Goal: Task Accomplishment & Management: Use online tool/utility

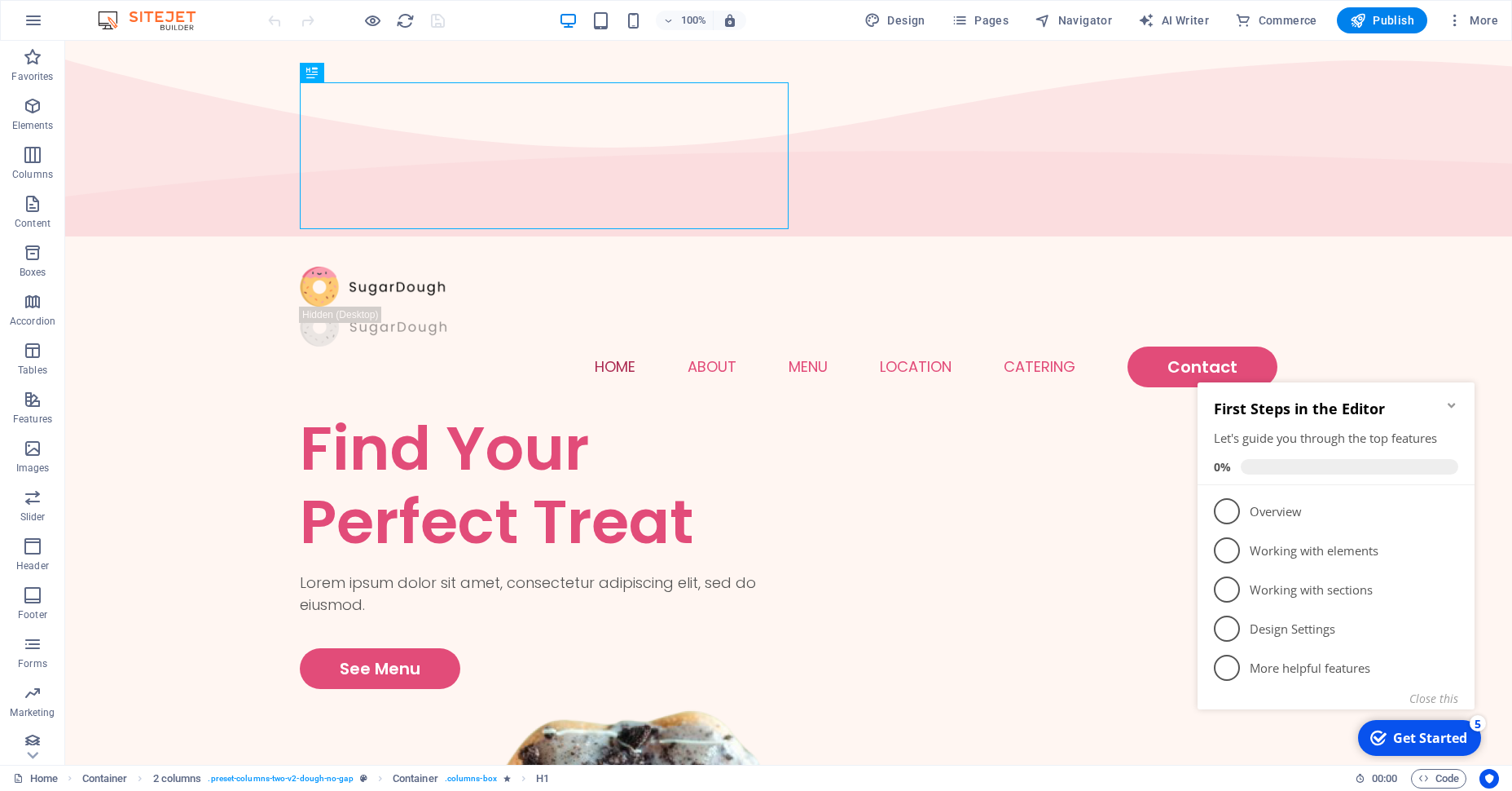
scroll to position [13, 0]
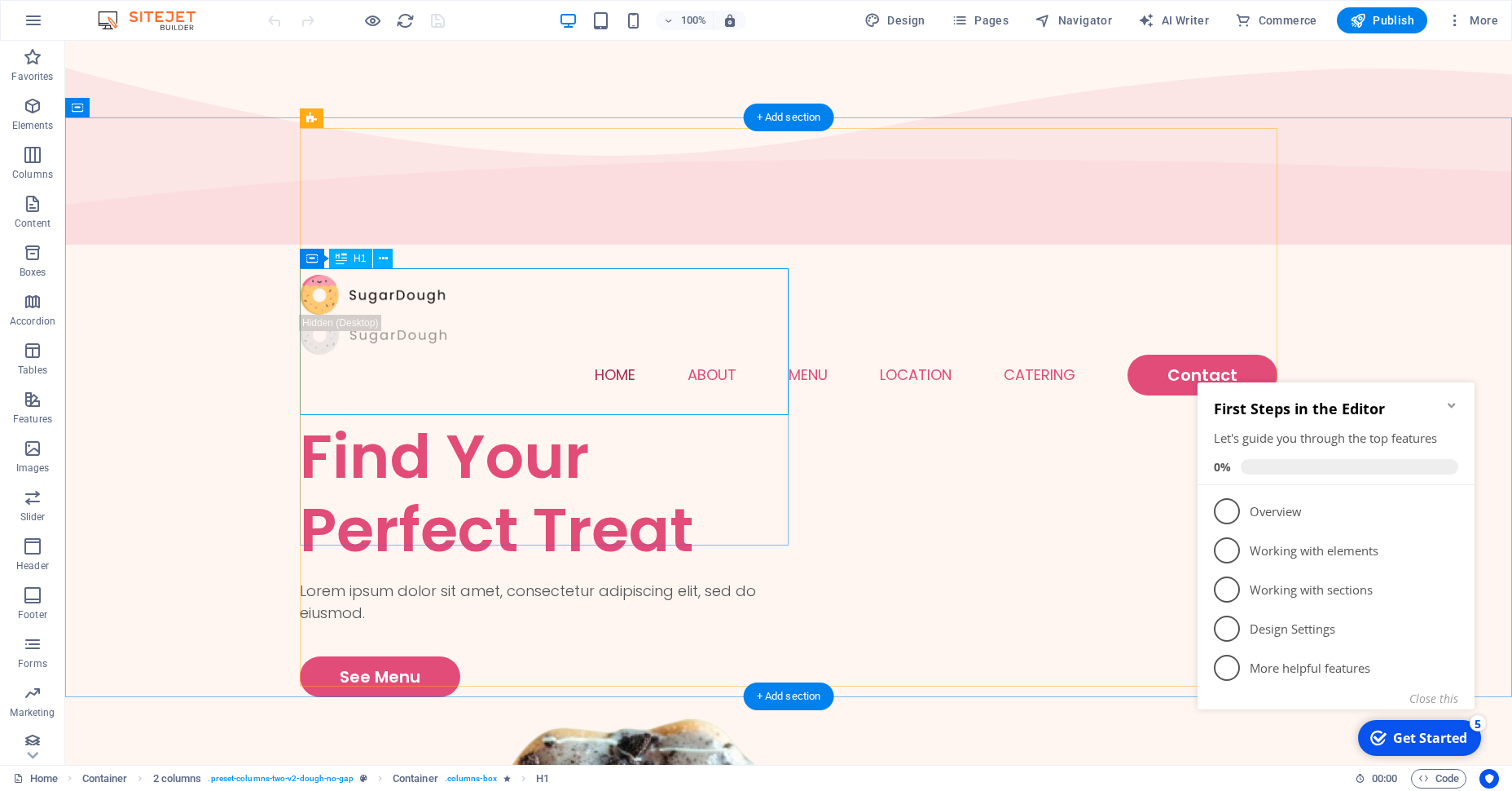
click at [667, 420] on div "Find Your Perfect Treat" at bounding box center [544, 493] width 489 height 147
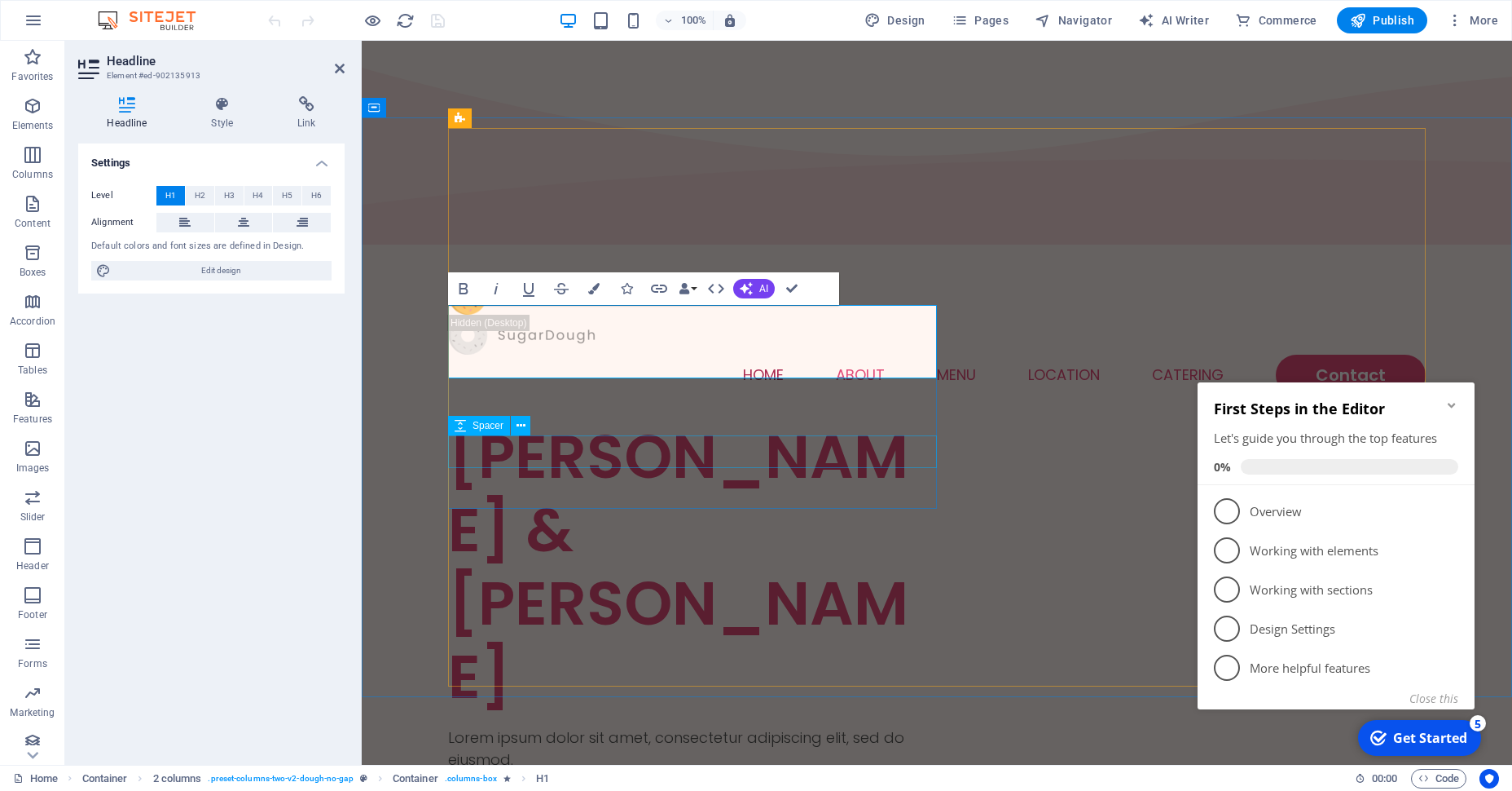
click at [705, 770] on div at bounding box center [692, 786] width 489 height 32
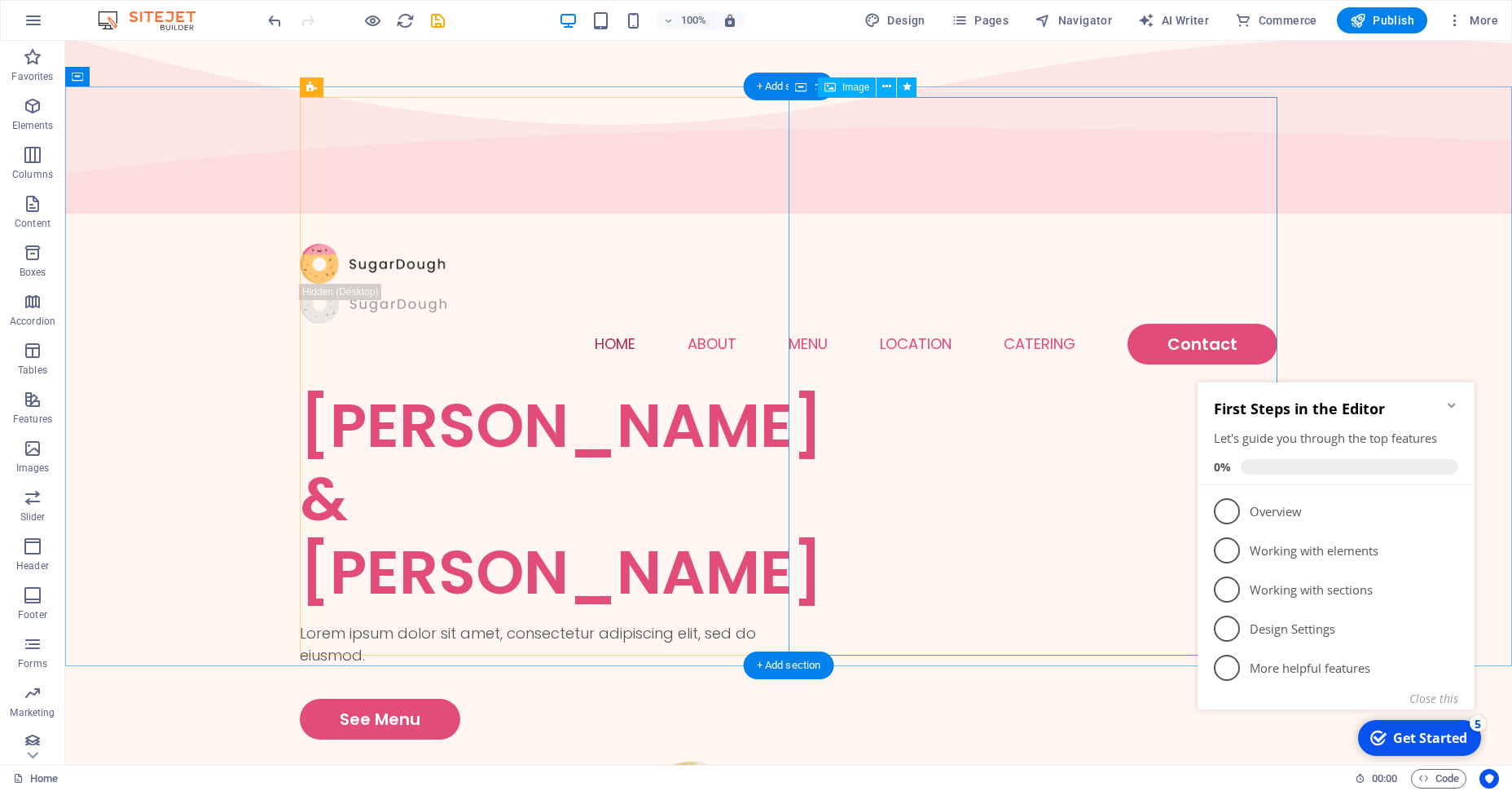
scroll to position [0, 0]
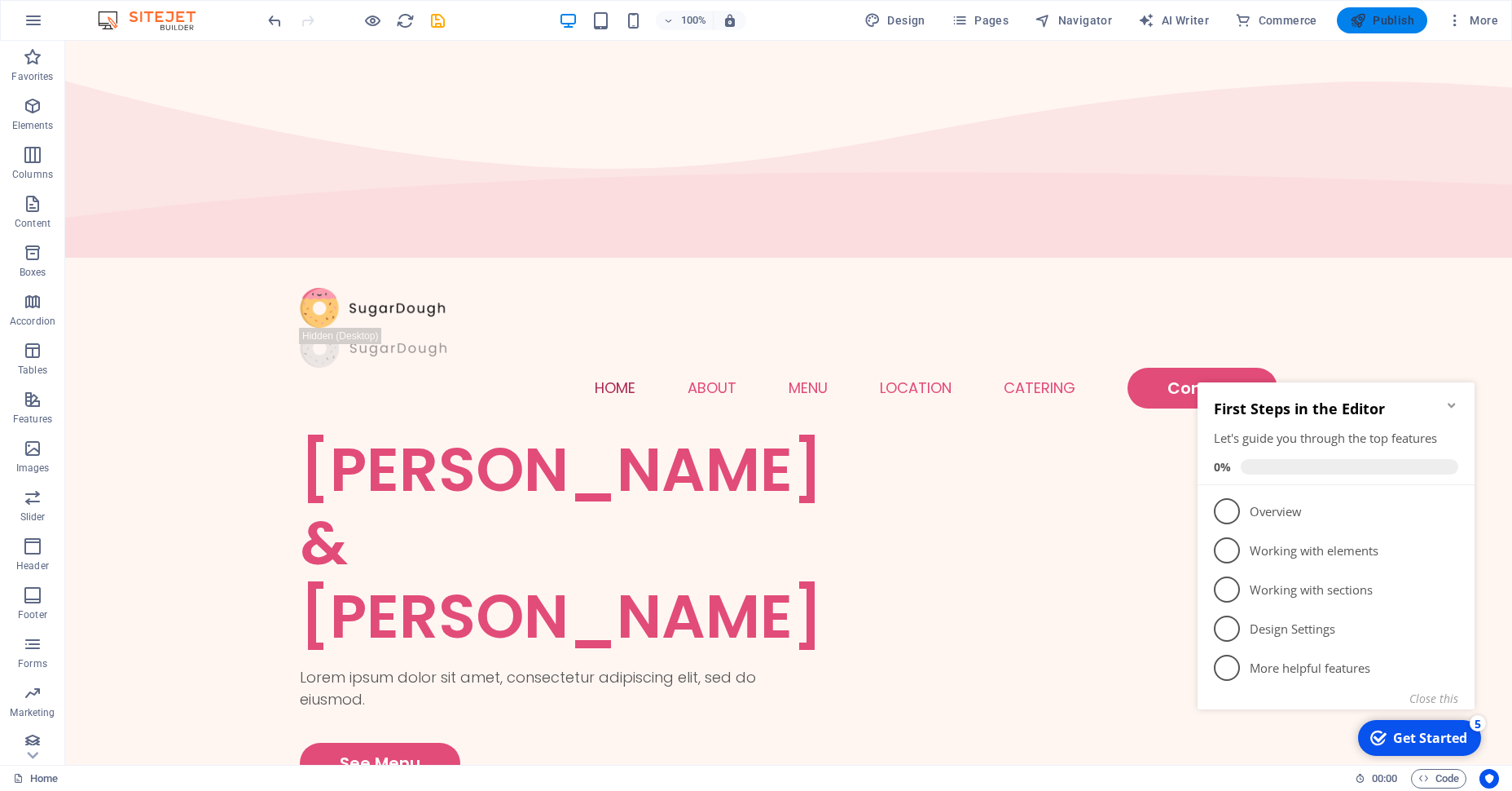
click at [1383, 17] on span "Publish" at bounding box center [1382, 20] width 64 height 17
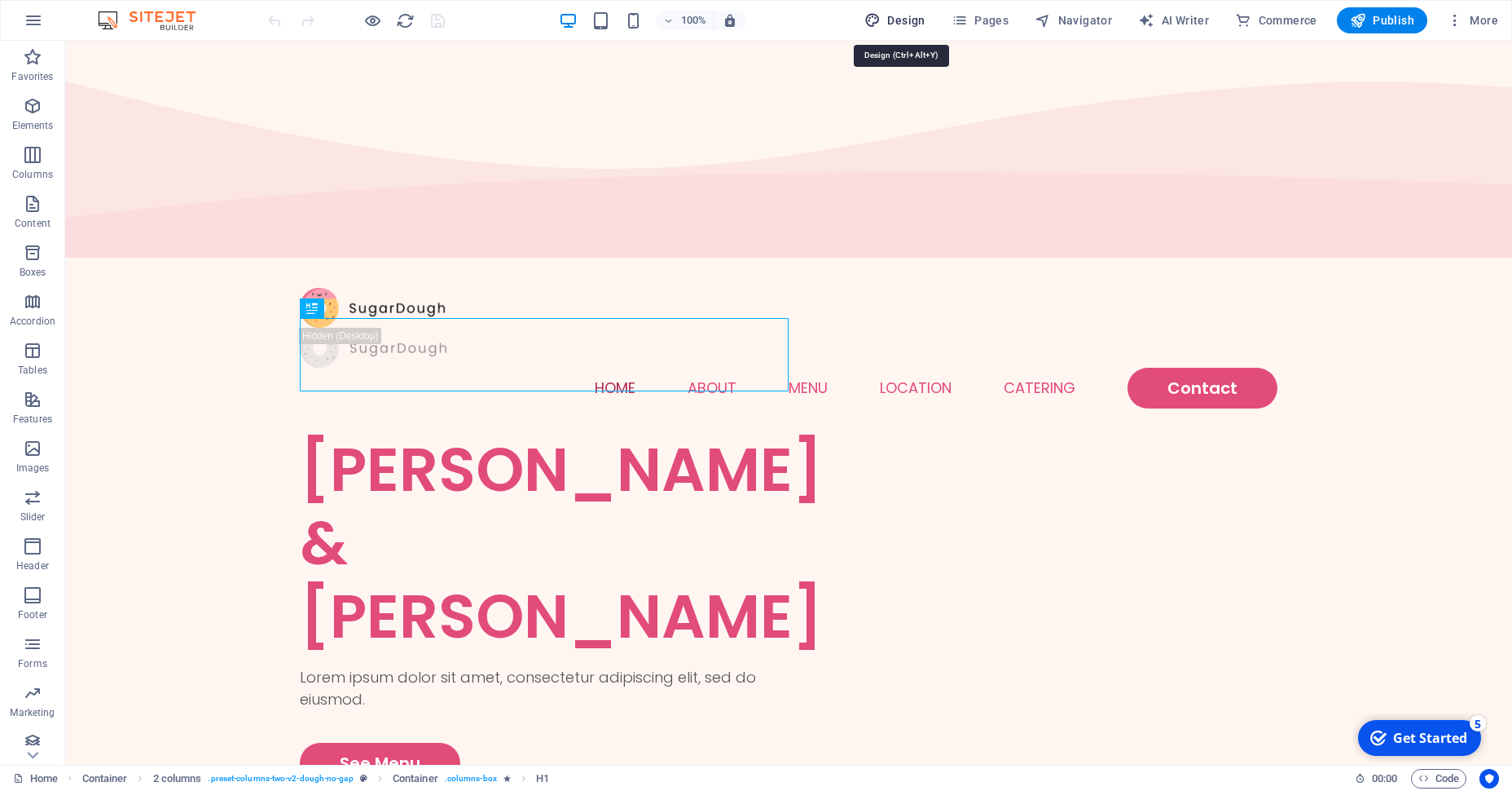
click at [918, 15] on span "Design" at bounding box center [895, 20] width 61 height 17
select select "px"
select select "300"
select select "px"
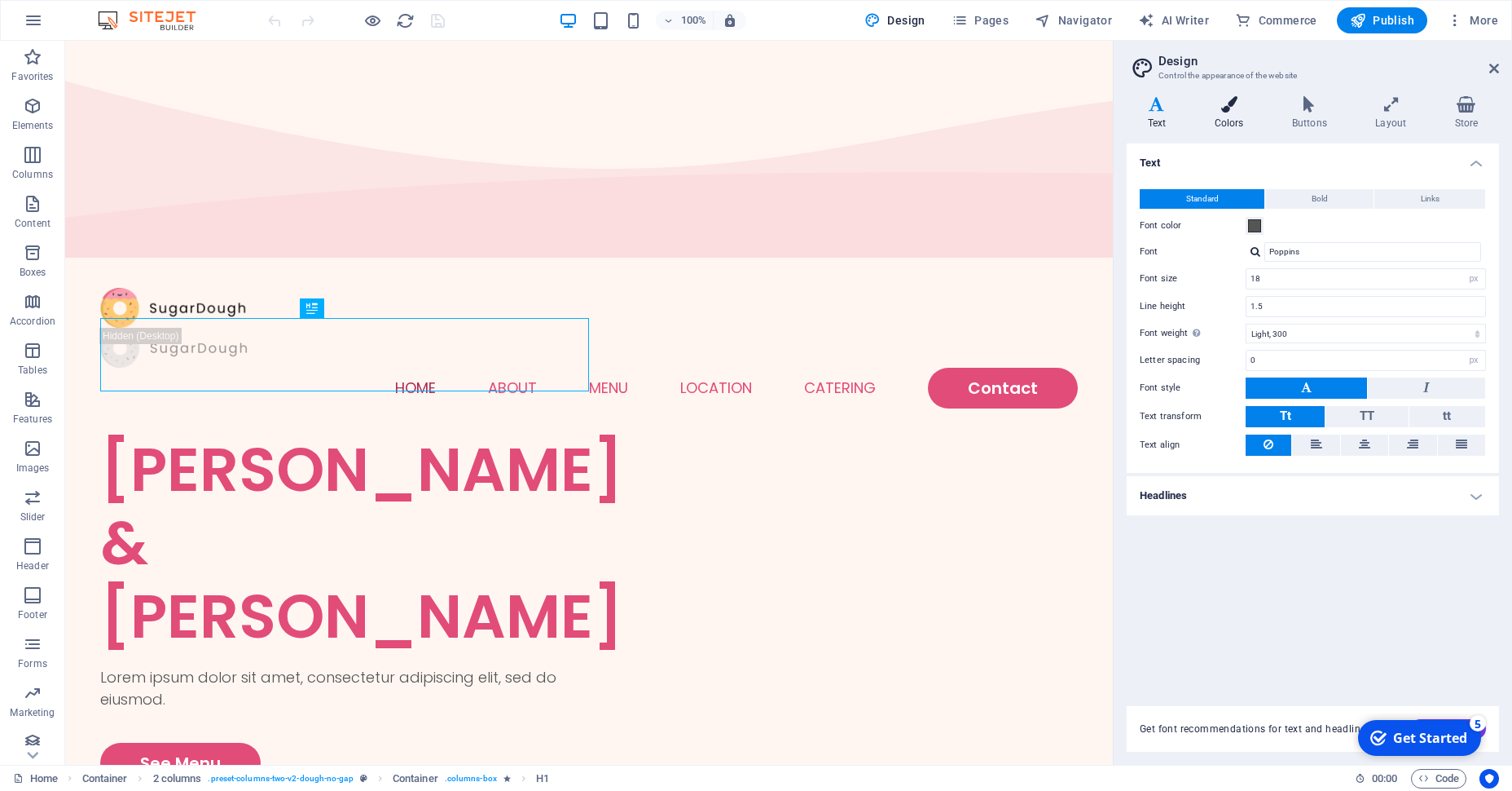
click at [1252, 117] on h4 "Colors" at bounding box center [1232, 113] width 77 height 34
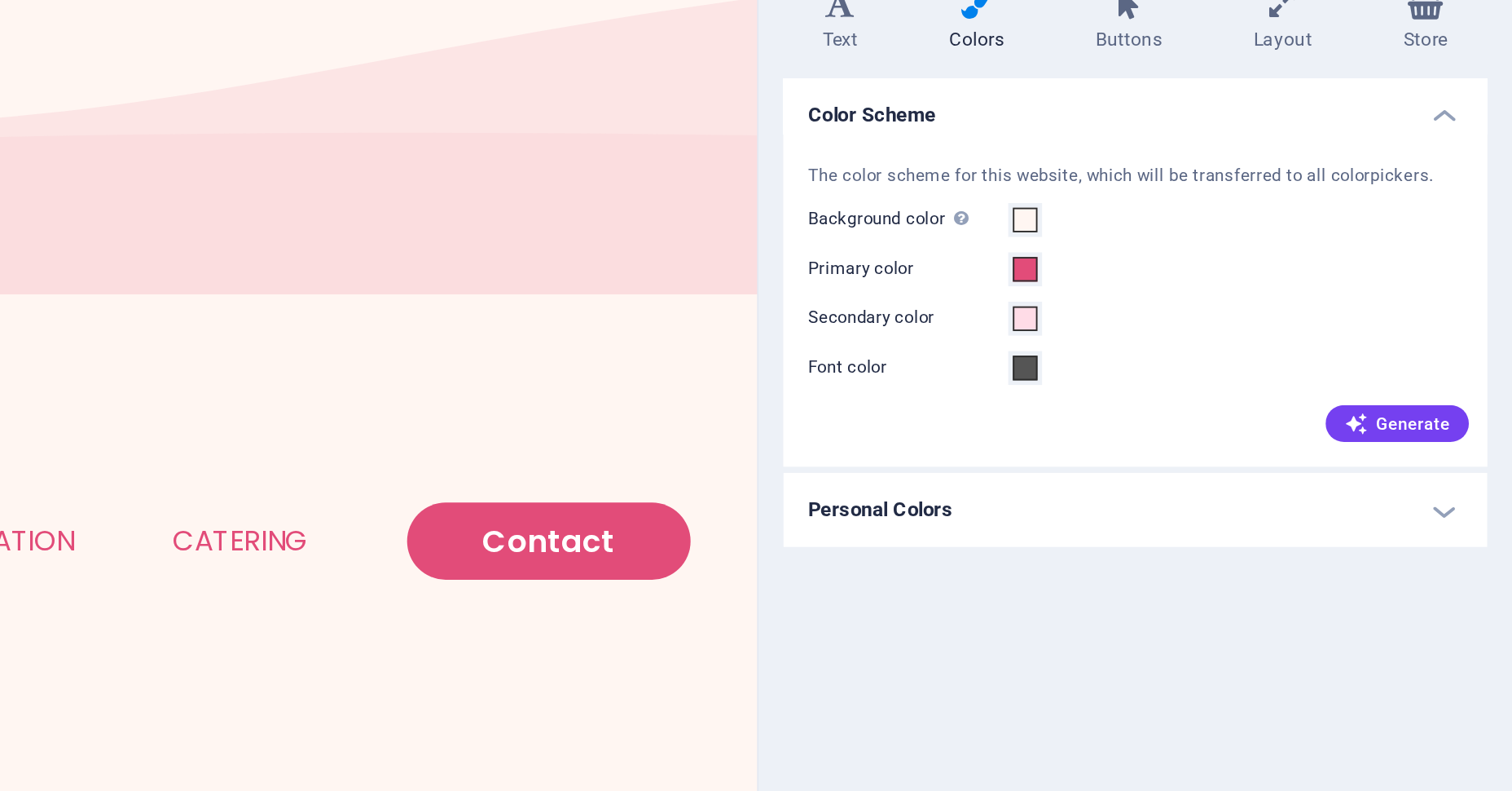
click at [1300, 363] on h4 "Personal Colors" at bounding box center [1313, 371] width 372 height 40
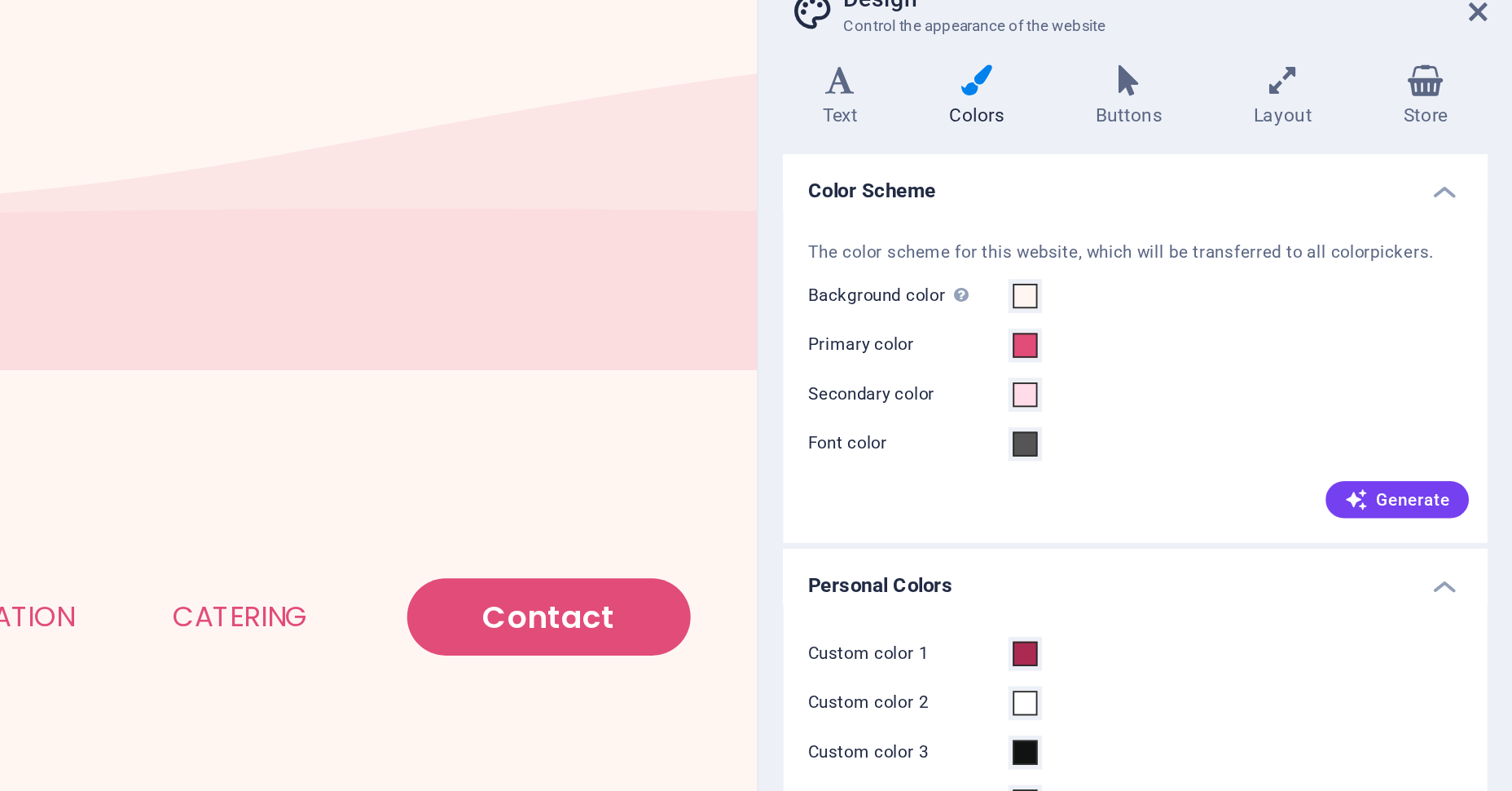
click at [1328, 366] on h4 "Personal Colors" at bounding box center [1313, 366] width 372 height 29
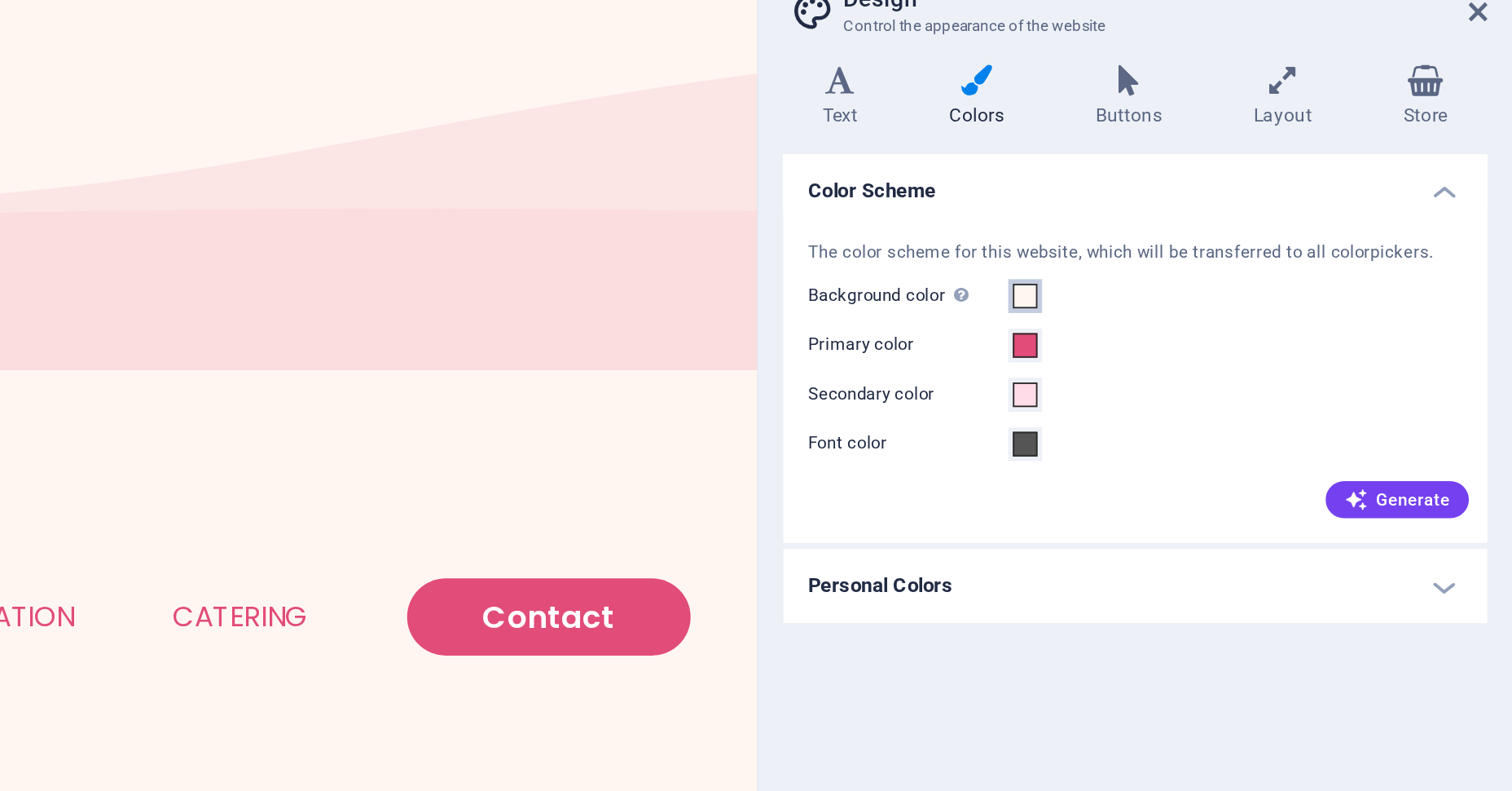
click at [1259, 220] on span at bounding box center [1255, 218] width 13 height 13
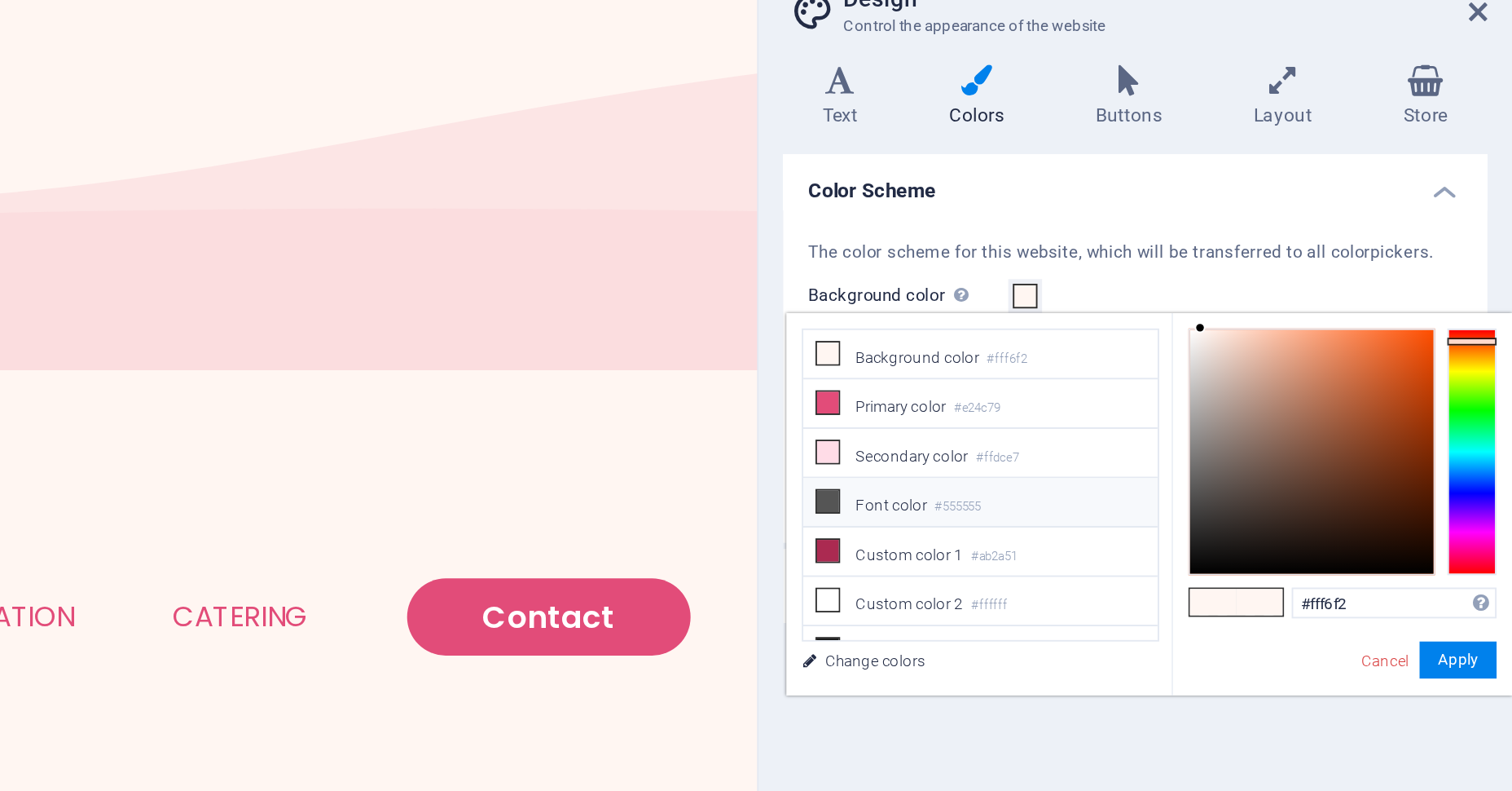
scroll to position [39, 0]
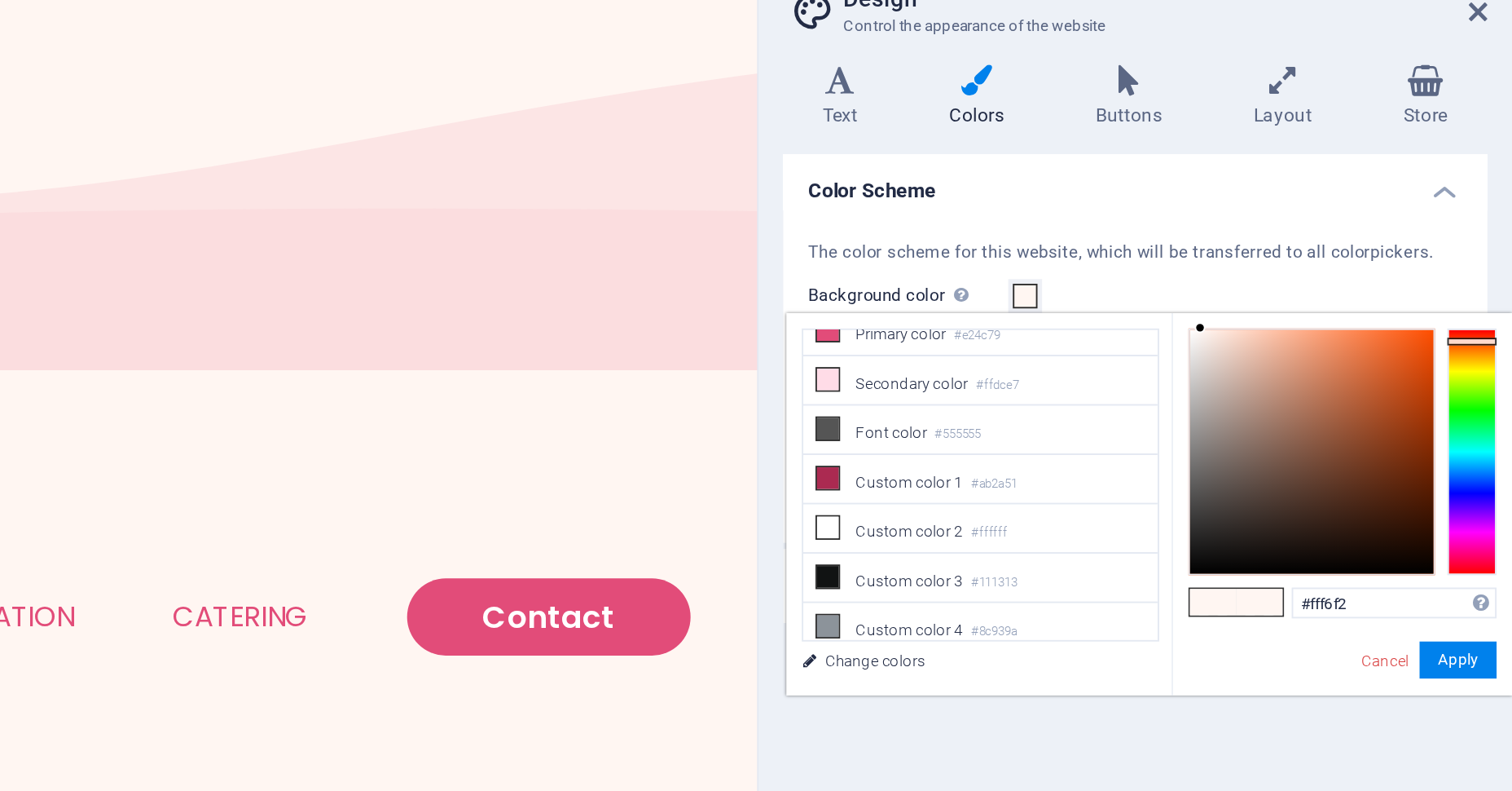
click at [1237, 431] on div "Color Scheme The color scheme for this website, which will be transferred to al…" at bounding box center [1313, 447] width 372 height 608
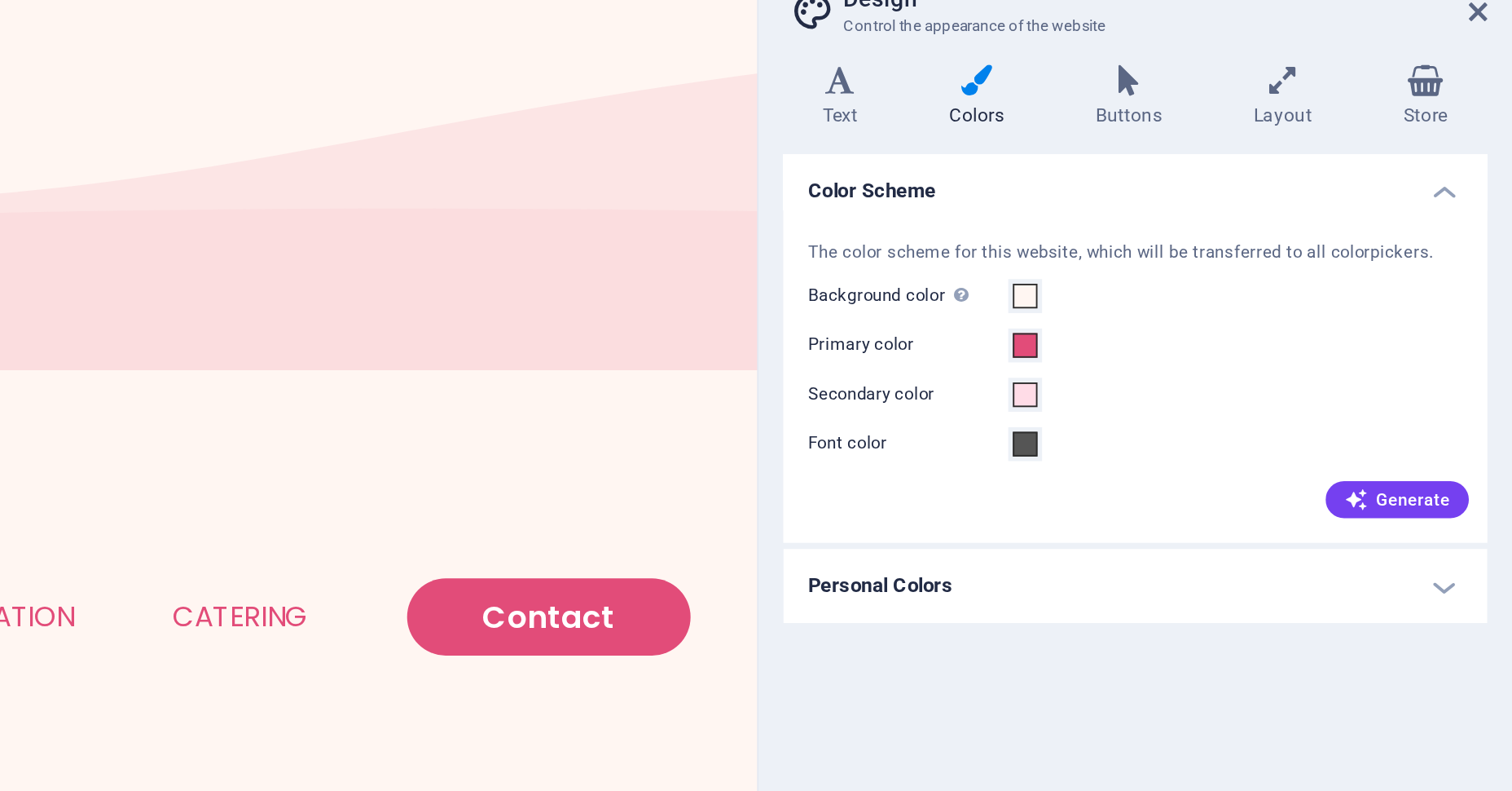
click at [1439, 359] on h4 "Personal Colors" at bounding box center [1313, 371] width 372 height 40
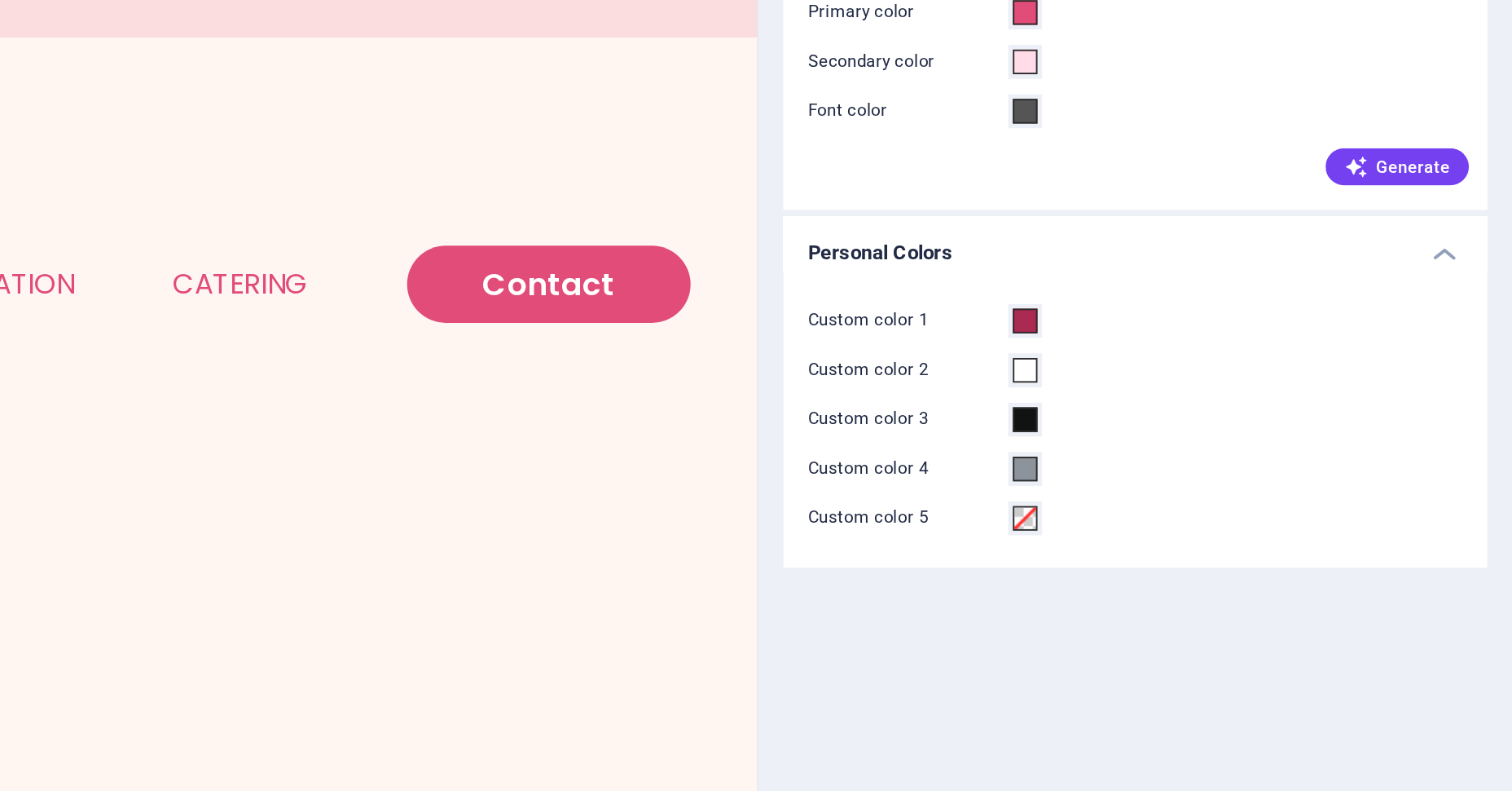
click at [1189, 370] on h4 "Personal Colors" at bounding box center [1313, 366] width 372 height 29
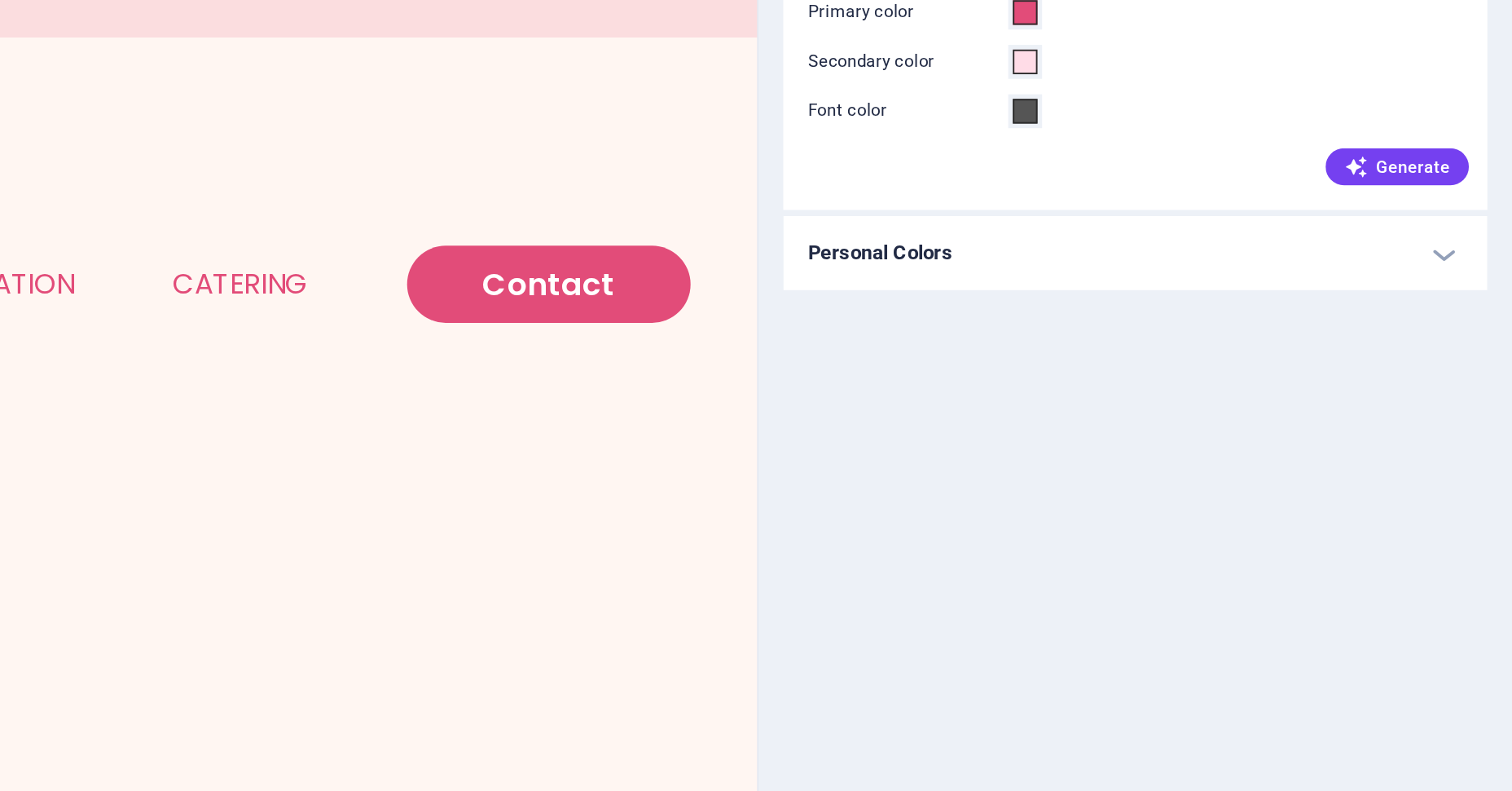
click at [1189, 370] on h4 "Personal Colors" at bounding box center [1313, 371] width 372 height 40
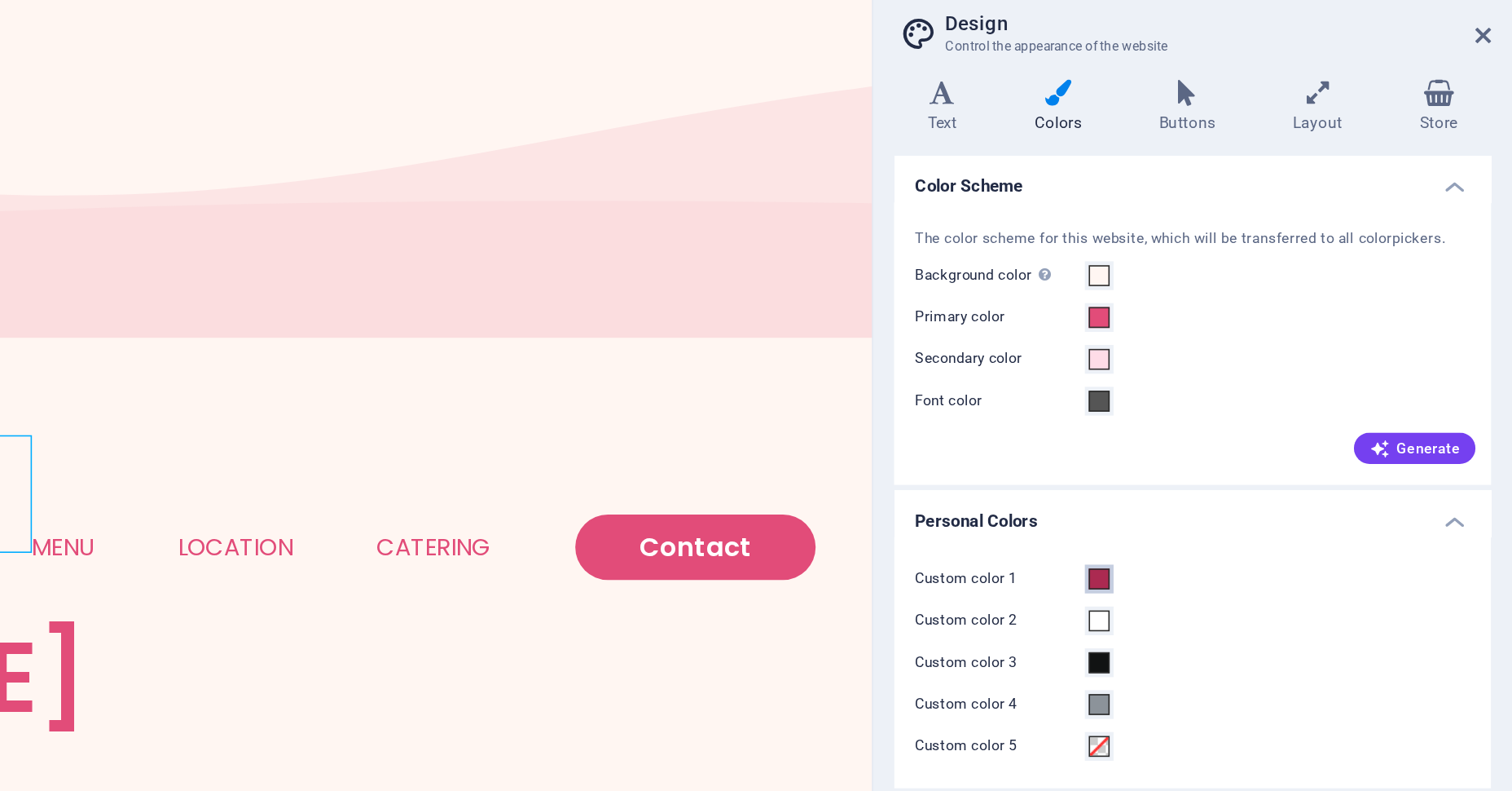
click at [1258, 405] on span at bounding box center [1255, 407] width 13 height 13
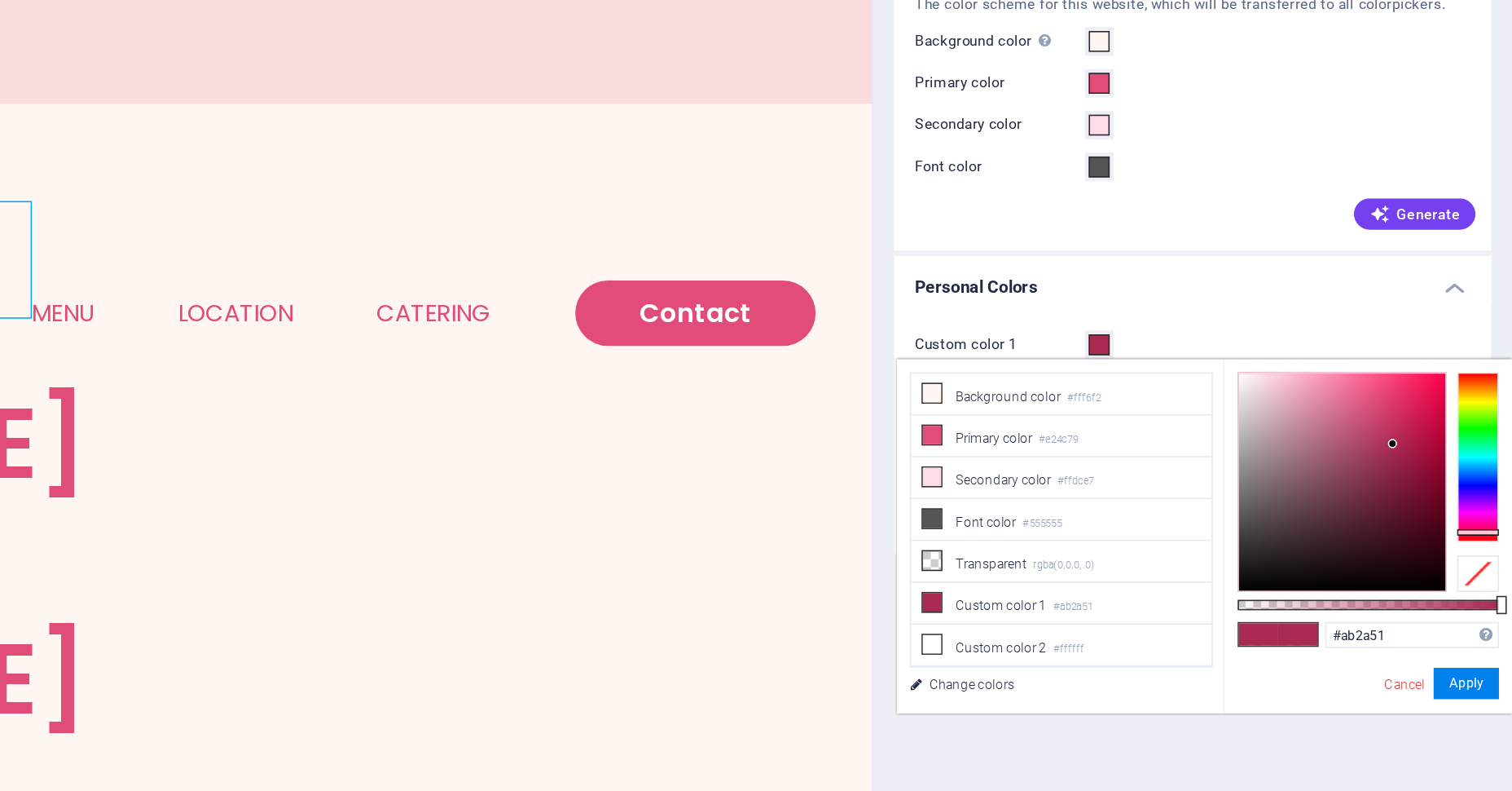
scroll to position [45, 0]
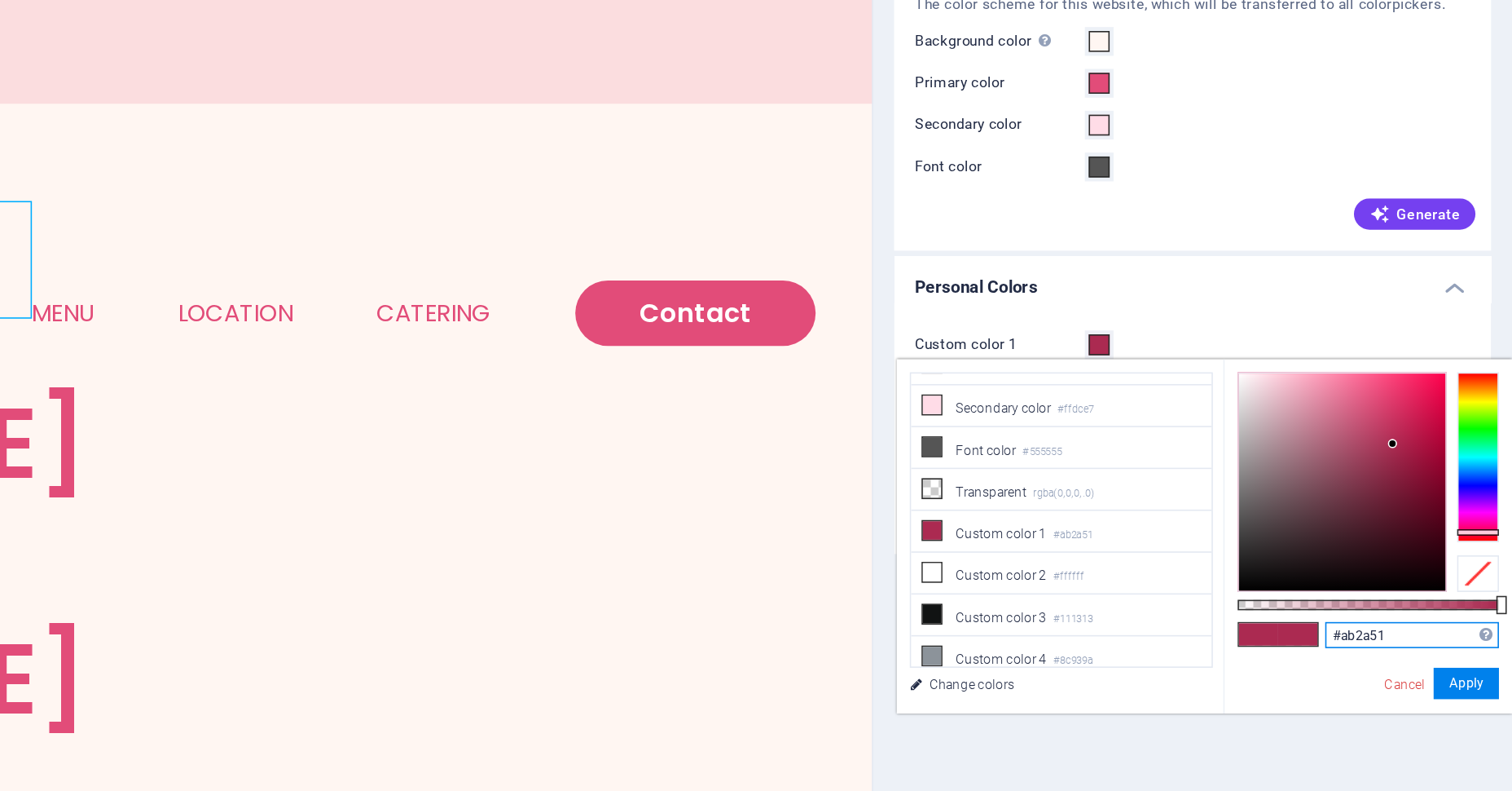
drag, startPoint x: 1448, startPoint y: 592, endPoint x: 1404, endPoint y: 589, distance: 44.1
click at [1404, 589] on input "#ab2a51" at bounding box center [1450, 588] width 108 height 17
paste input "#193751 Nile Blue #1937"
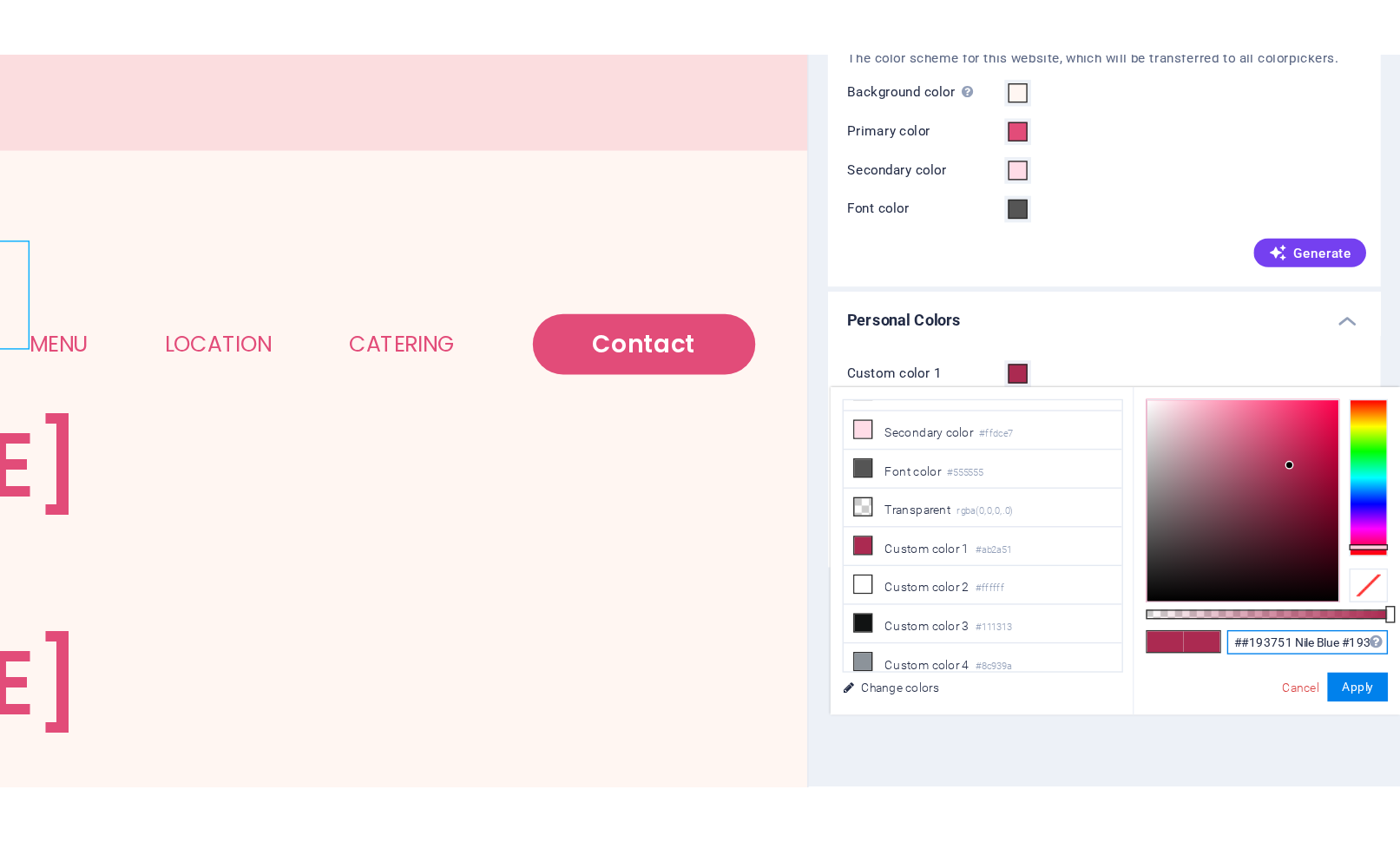
scroll to position [0, 0]
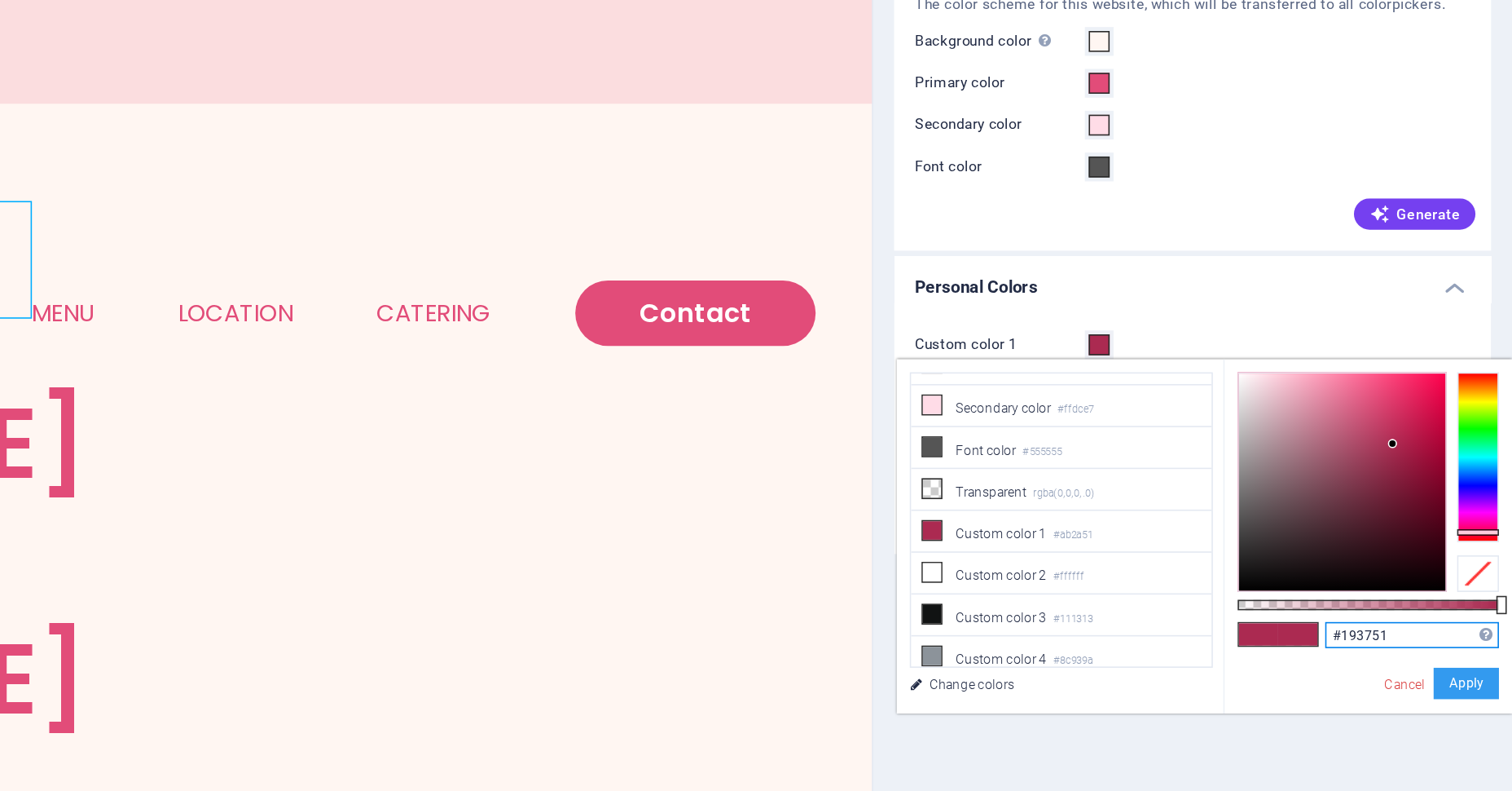
type input "#193751"
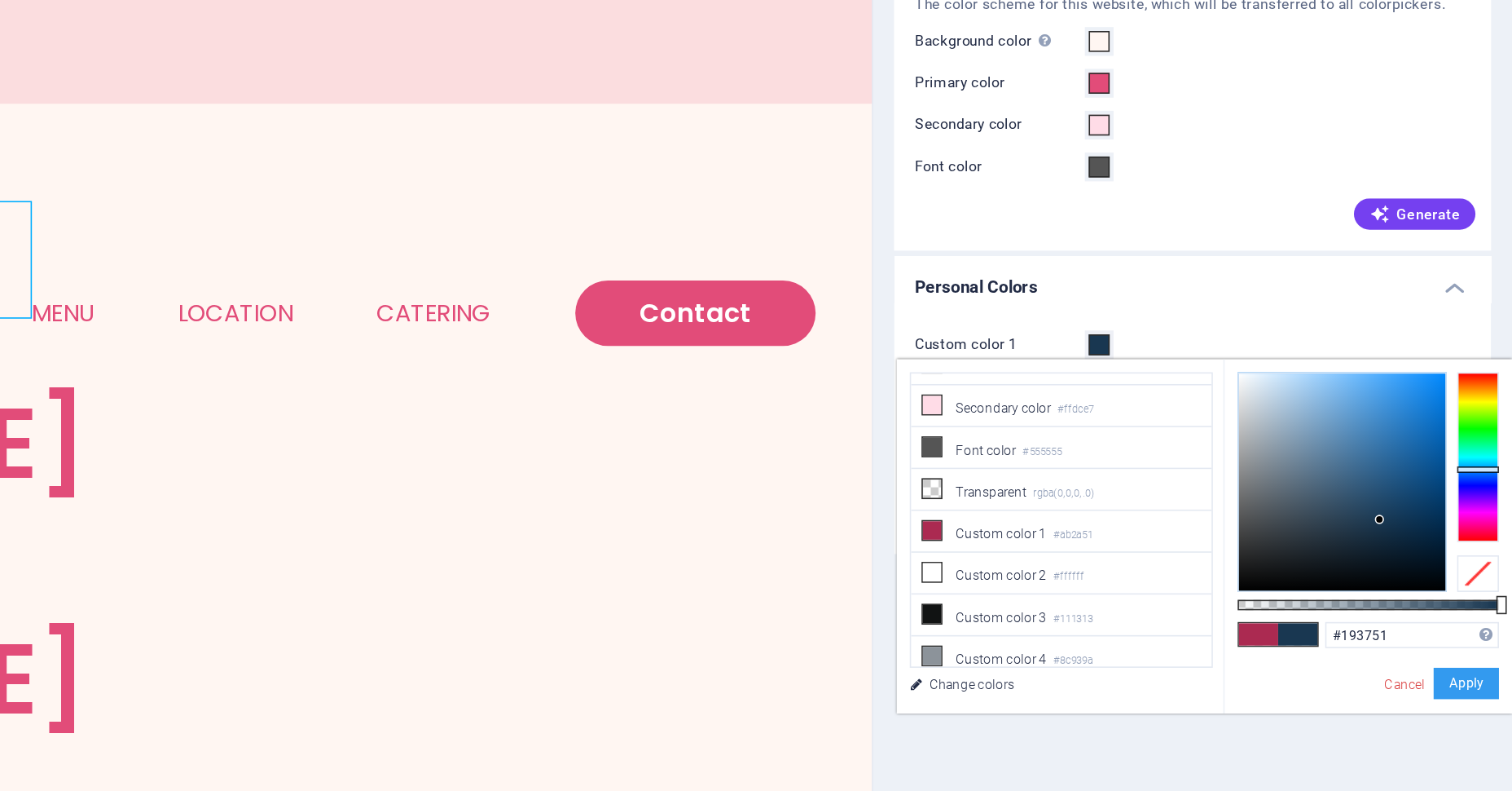
click at [1488, 622] on button "Apply" at bounding box center [1484, 619] width 40 height 19
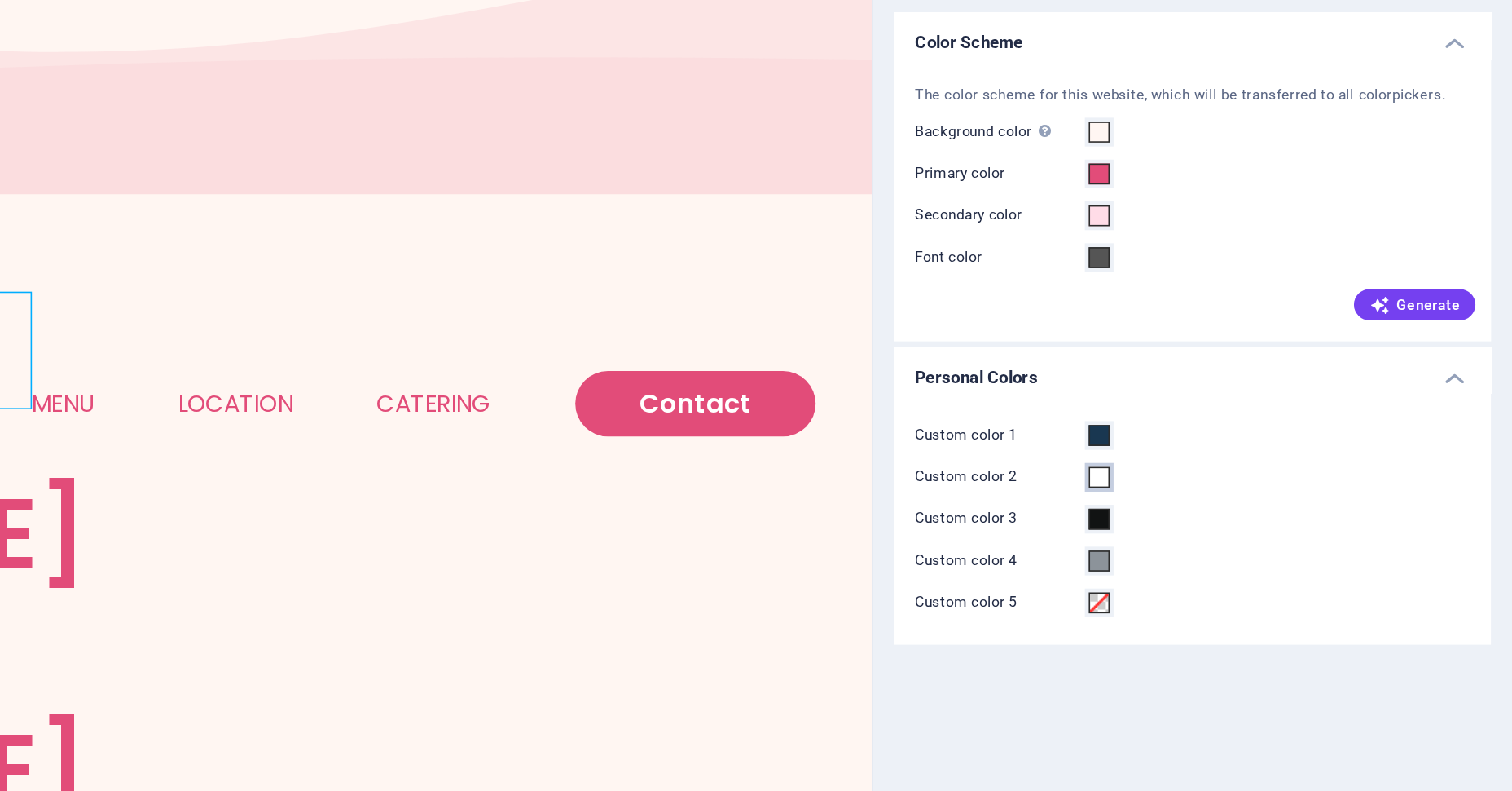
click at [1253, 428] on span at bounding box center [1255, 434] width 13 height 13
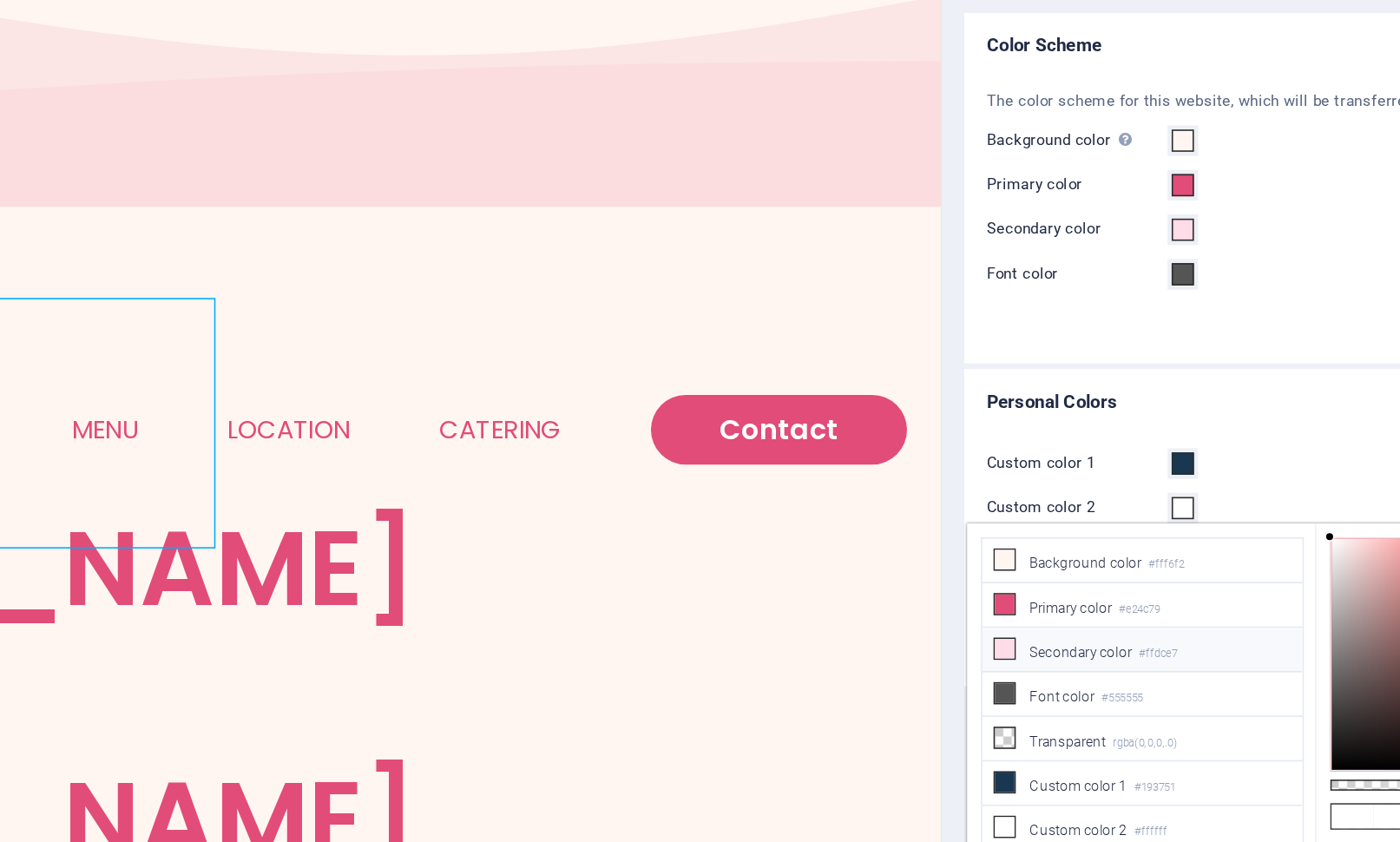
scroll to position [47, 0]
